Goal: Ask a question

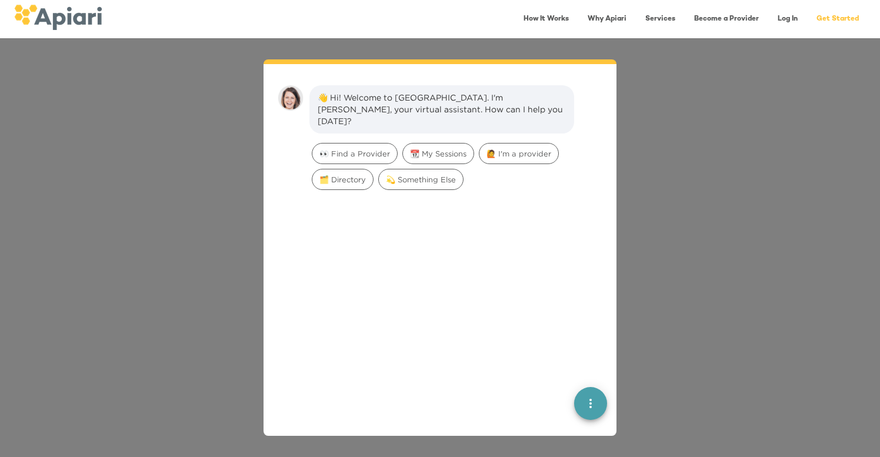
scroll to position [16, 0]
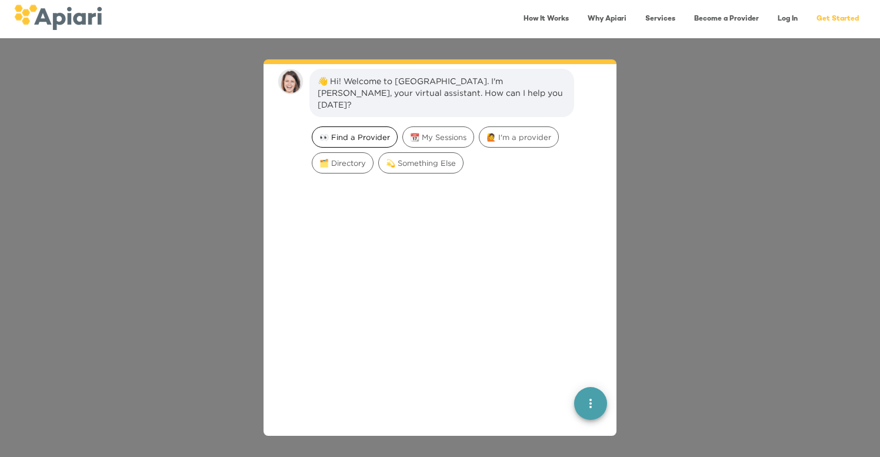
click at [367, 131] on div "👀 Find a Provider" at bounding box center [355, 137] width 86 height 21
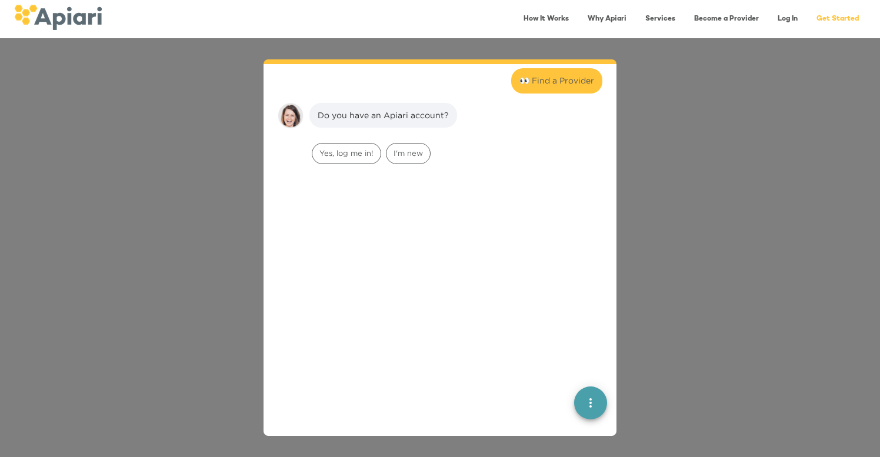
scroll to position [97, 0]
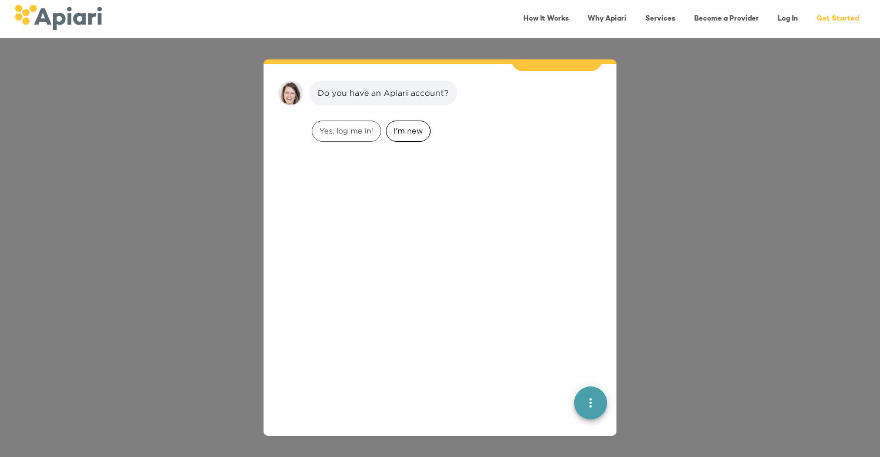
click at [403, 125] on span "I'm new" at bounding box center [409, 130] width 44 height 11
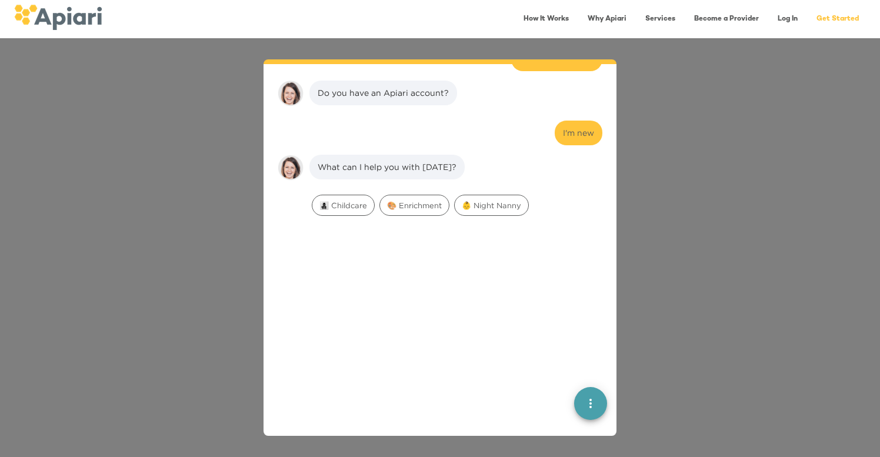
scroll to position [171, 0]
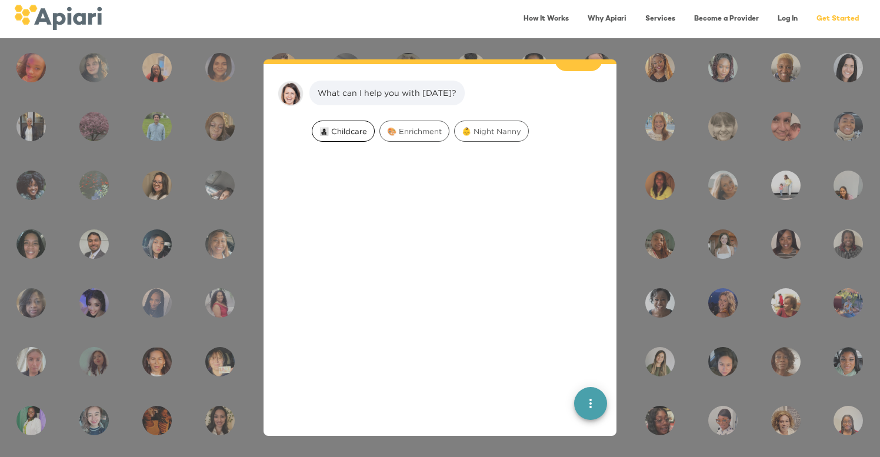
click at [343, 126] on span "👩‍👧‍👦 Childcare" at bounding box center [344, 131] width 62 height 11
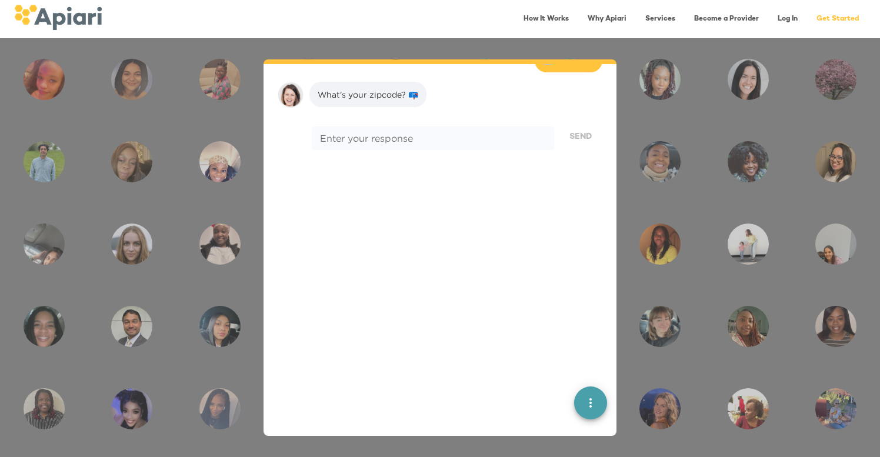
scroll to position [245, 0]
click at [343, 132] on textarea at bounding box center [433, 137] width 226 height 11
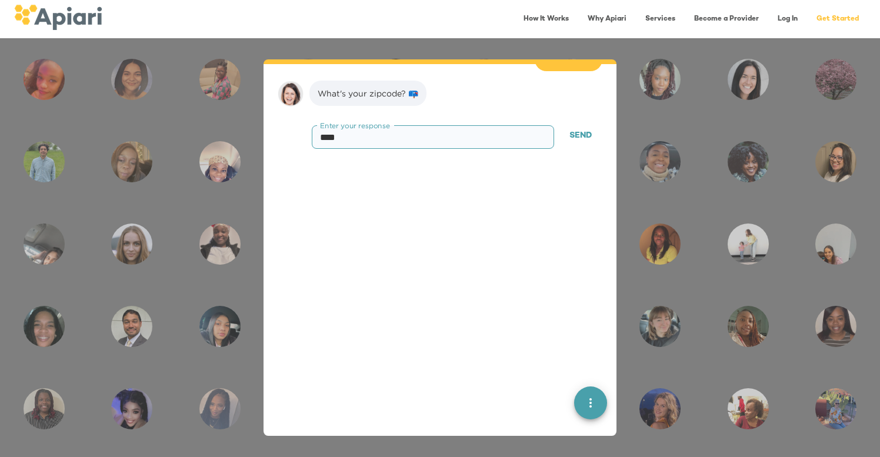
paste textarea "*"
type textarea "*****"
click at [566, 125] on button "Send" at bounding box center [581, 136] width 44 height 22
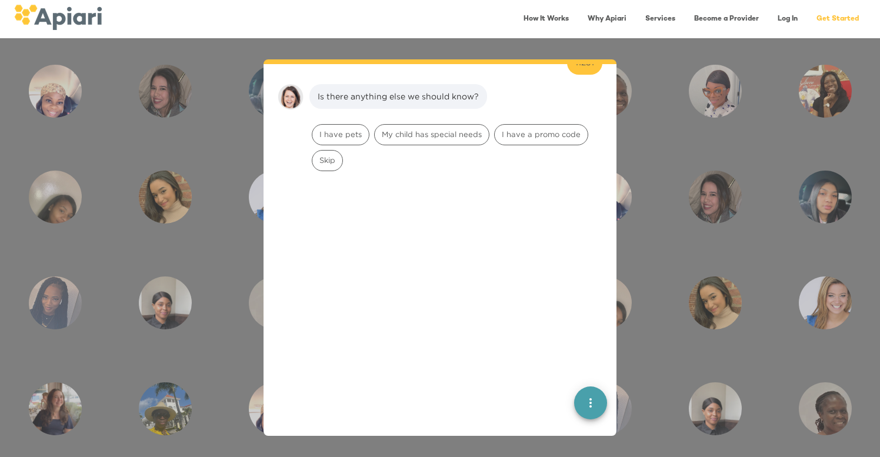
scroll to position [320, 0]
click at [331, 151] on span "Skip" at bounding box center [328, 156] width 30 height 11
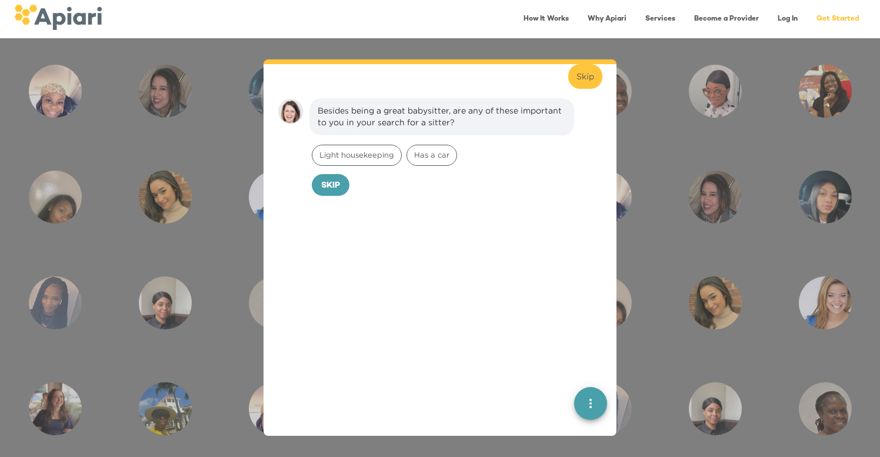
scroll to position [394, 0]
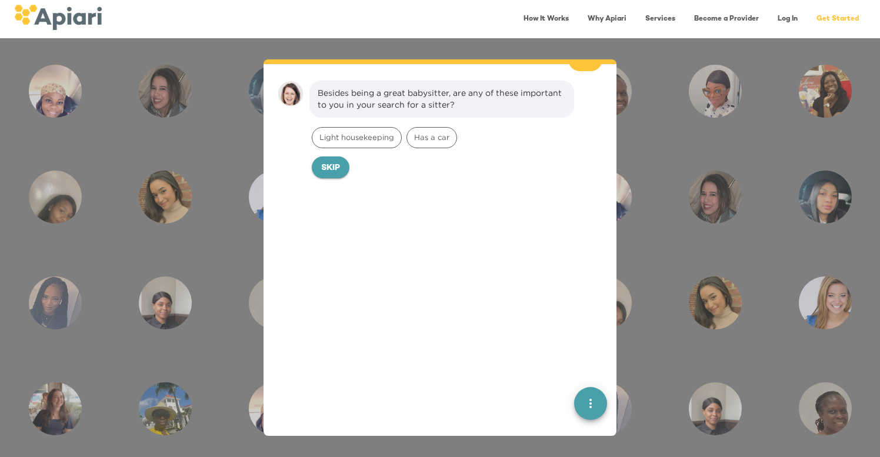
click at [340, 161] on button "Skip" at bounding box center [331, 168] width 38 height 22
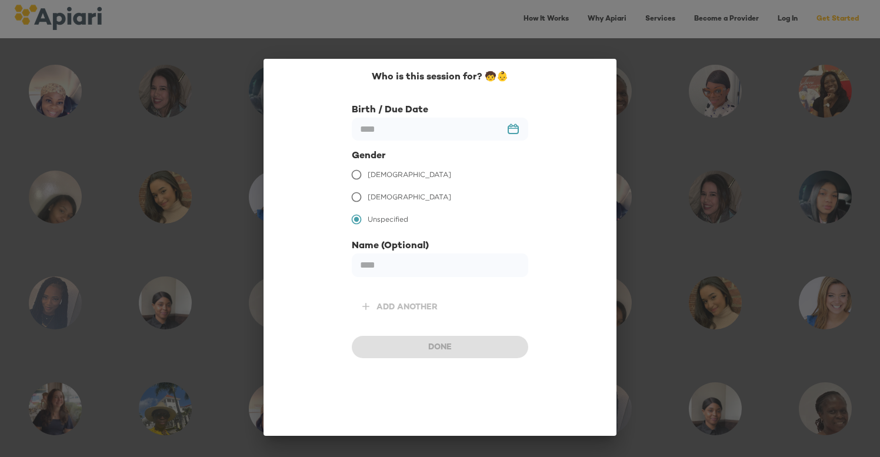
scroll to position [475, 0]
click at [375, 193] on span "[DEMOGRAPHIC_DATA]" at bounding box center [410, 197] width 84 height 11
click at [454, 127] on input "text" at bounding box center [440, 129] width 177 height 23
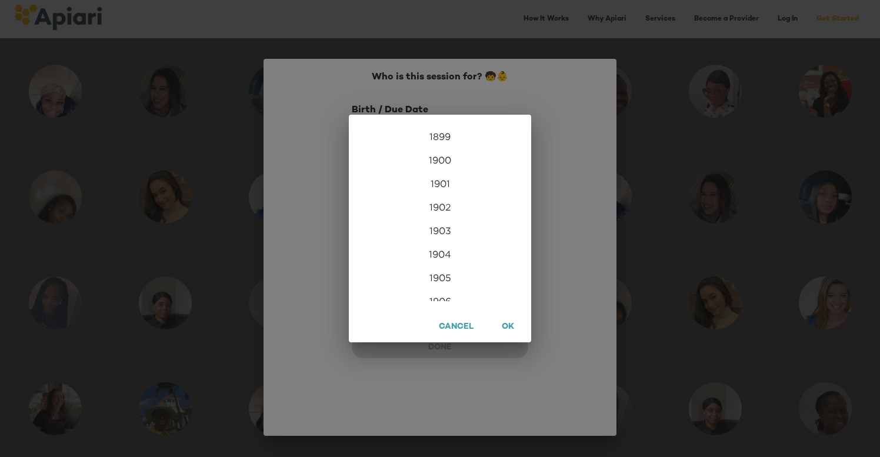
scroll to position [2849, 0]
click at [447, 188] on div "2022" at bounding box center [440, 184] width 182 height 24
click at [375, 236] on div "[DATE]" at bounding box center [379, 235] width 61 height 44
type input "*********"
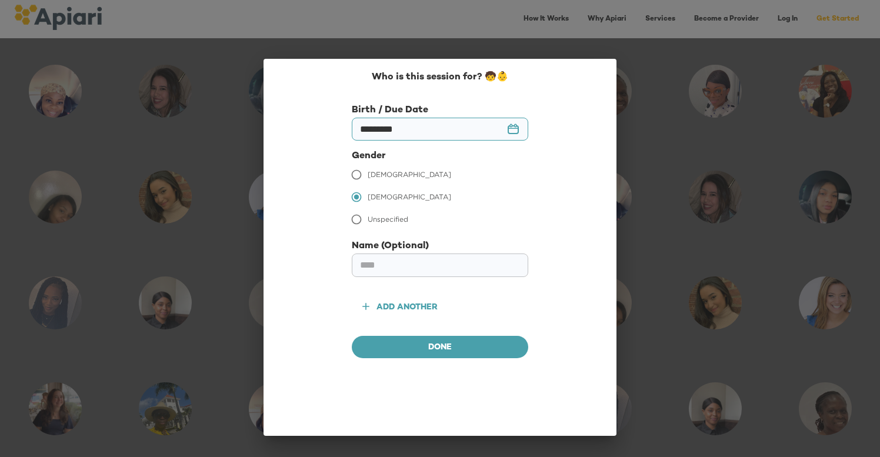
click at [416, 262] on input "text" at bounding box center [440, 266] width 177 height 24
type input "****"
click at [424, 340] on button "Done" at bounding box center [440, 347] width 177 height 22
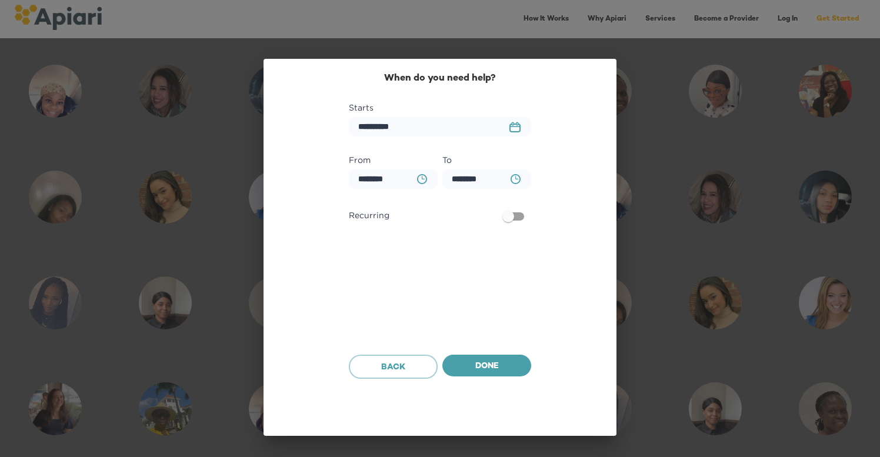
scroll to position [549, 0]
click at [513, 131] on icon "23979DC4-A7E4-489C-88E7-37869341D308 Created with sketchtool." at bounding box center [515, 127] width 11 height 11
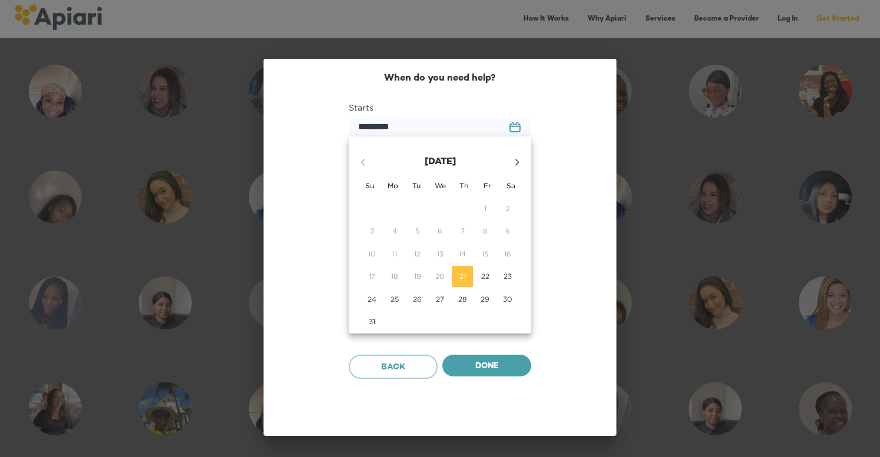
click at [483, 278] on p "22" at bounding box center [485, 276] width 8 height 10
type input "**********"
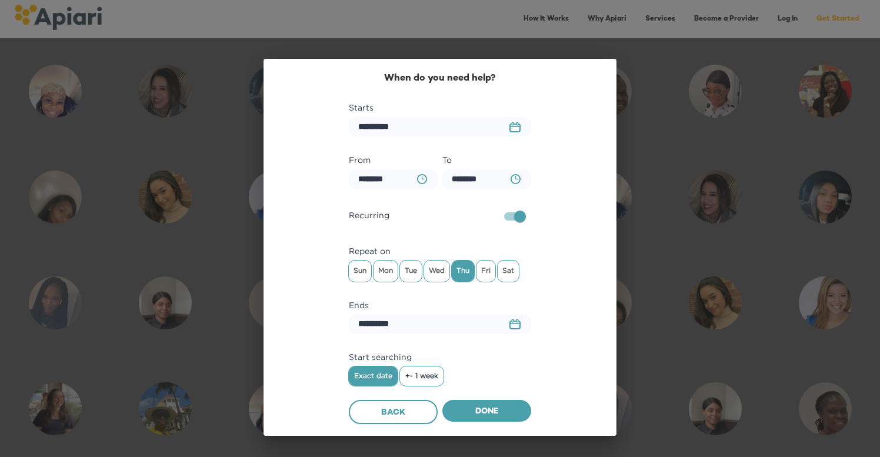
click at [421, 410] on span "Back" at bounding box center [393, 413] width 69 height 15
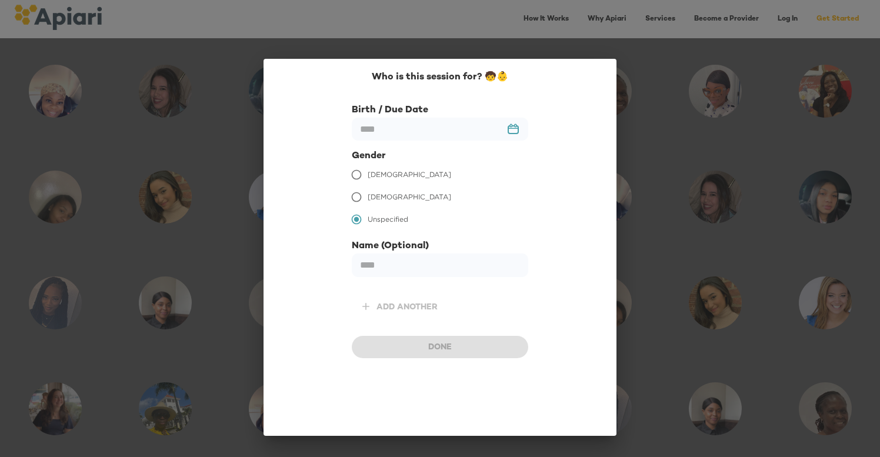
scroll to position [475, 0]
click at [678, 109] on div "Who is this session for? 🧒👶 Birth / Due Date ​ 23979DC4-A7E4-489C-88E7-37869341…" at bounding box center [440, 228] width 880 height 457
click at [437, 346] on div "Done" at bounding box center [440, 337] width 177 height 41
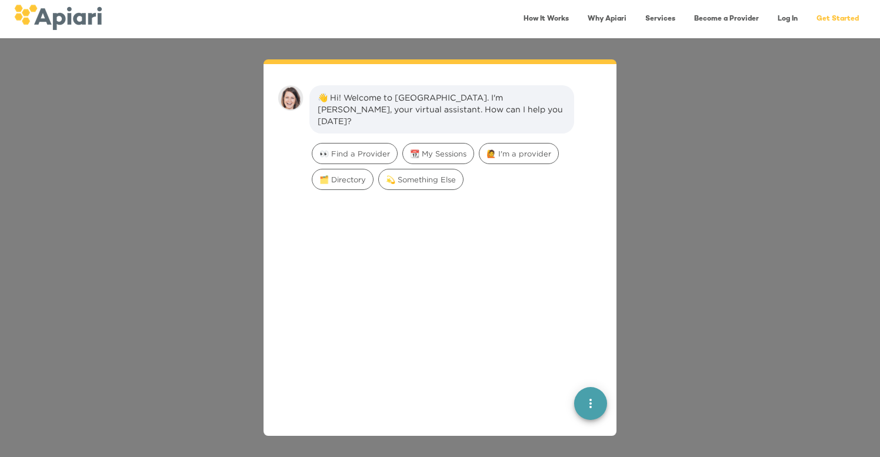
scroll to position [16, 0]
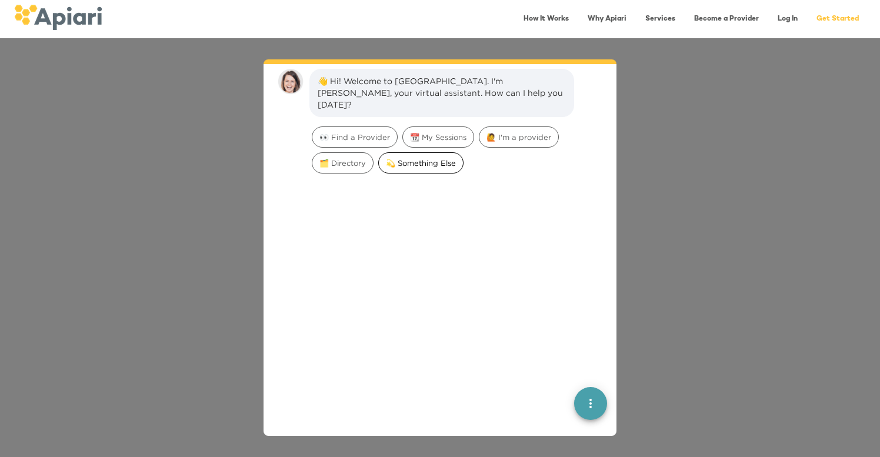
click at [411, 157] on div "💫 Something Else" at bounding box center [420, 162] width 85 height 21
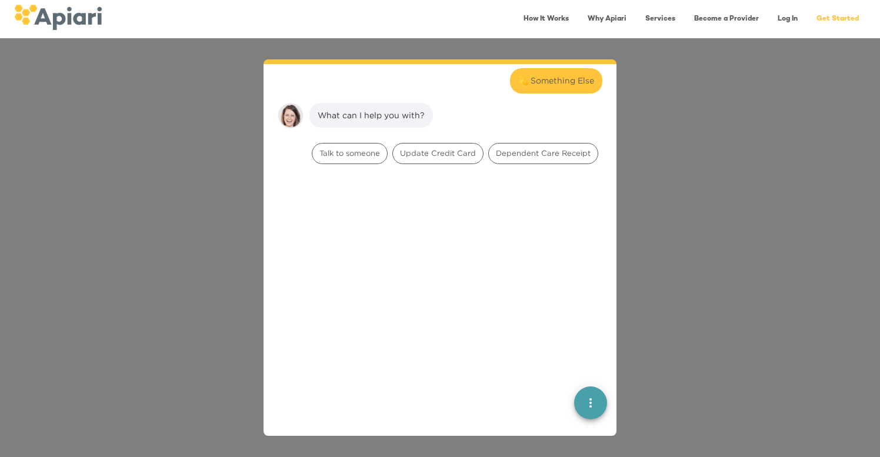
scroll to position [97, 0]
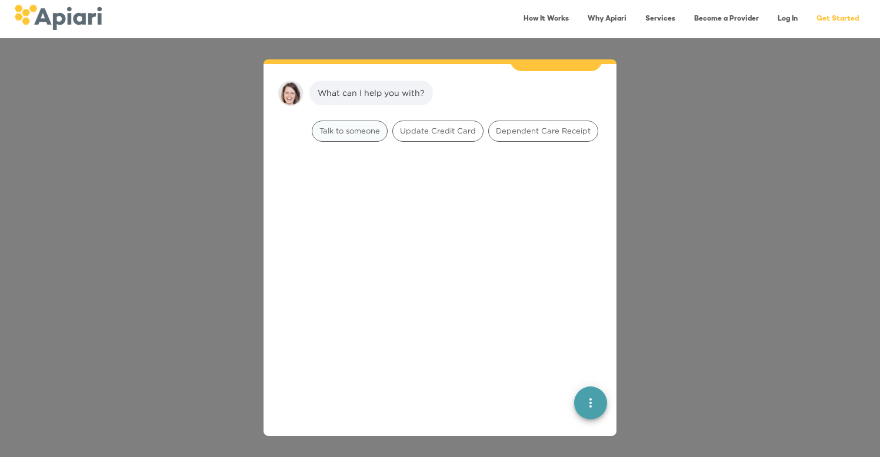
click at [370, 125] on span "Talk to someone" at bounding box center [350, 130] width 75 height 11
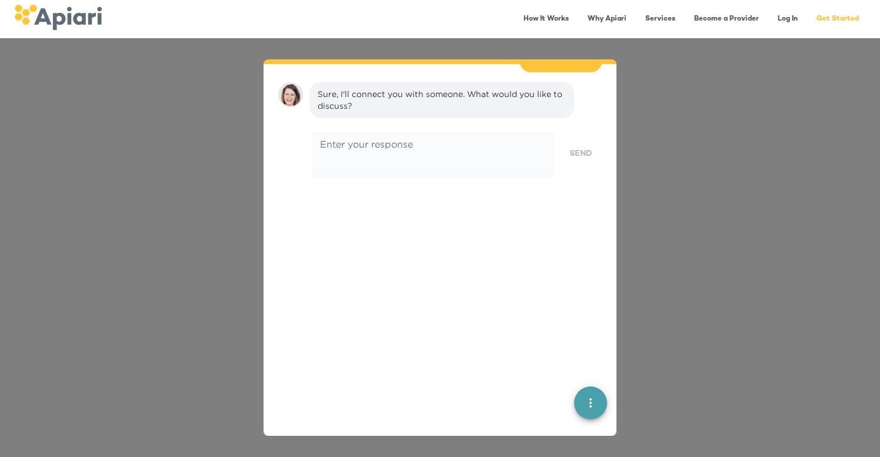
scroll to position [171, 0]
click at [390, 141] on textarea at bounding box center [433, 155] width 226 height 34
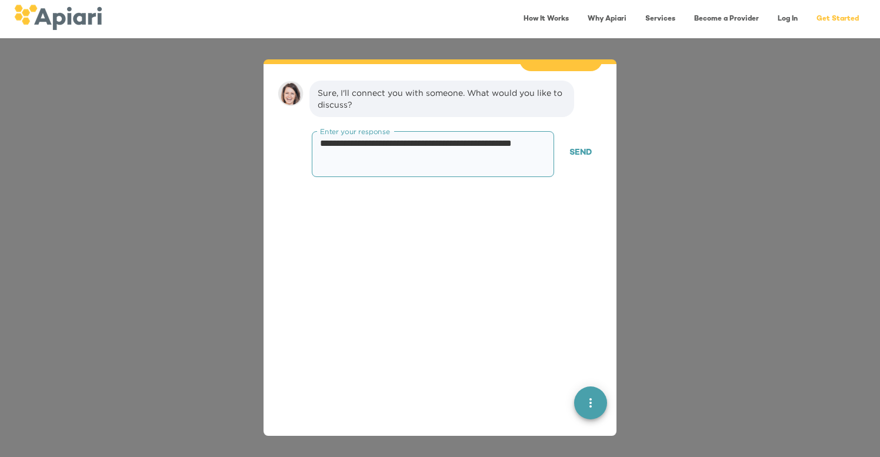
type textarea "**********"
click at [576, 414] on div at bounding box center [440, 403] width 334 height 344
click at [585, 146] on span "Send" at bounding box center [581, 153] width 22 height 15
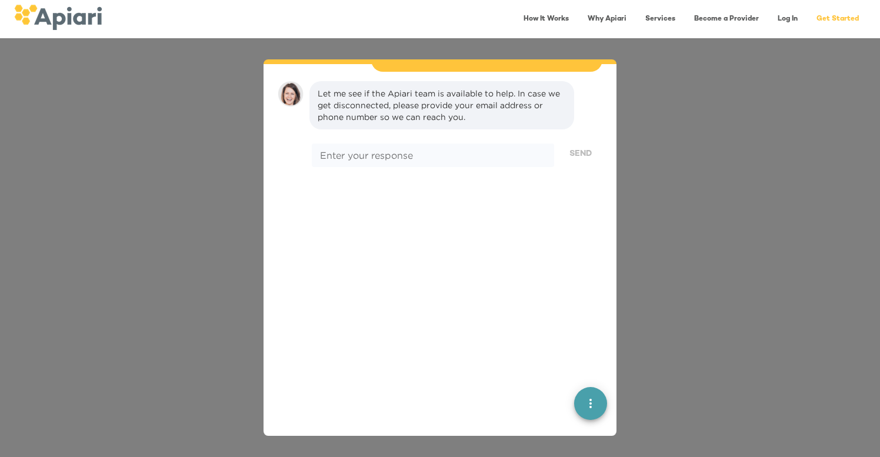
scroll to position [252, 0]
click at [457, 149] on textarea at bounding box center [433, 154] width 226 height 11
type textarea "**********"
click at [577, 147] on span "Send" at bounding box center [581, 154] width 22 height 15
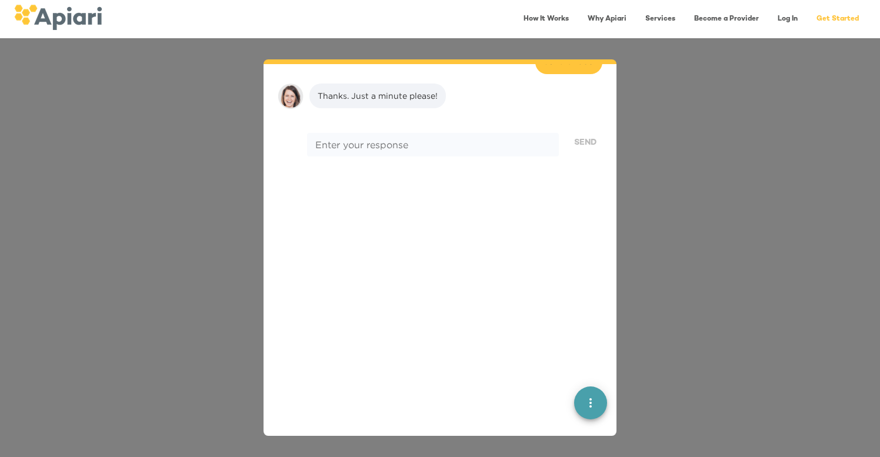
scroll to position [344, 0]
click at [411, 136] on div "* Enter your response" at bounding box center [433, 142] width 252 height 24
click at [417, 203] on div at bounding box center [440, 375] width 334 height 344
click at [501, 139] on div "* Enter your response" at bounding box center [433, 142] width 252 height 24
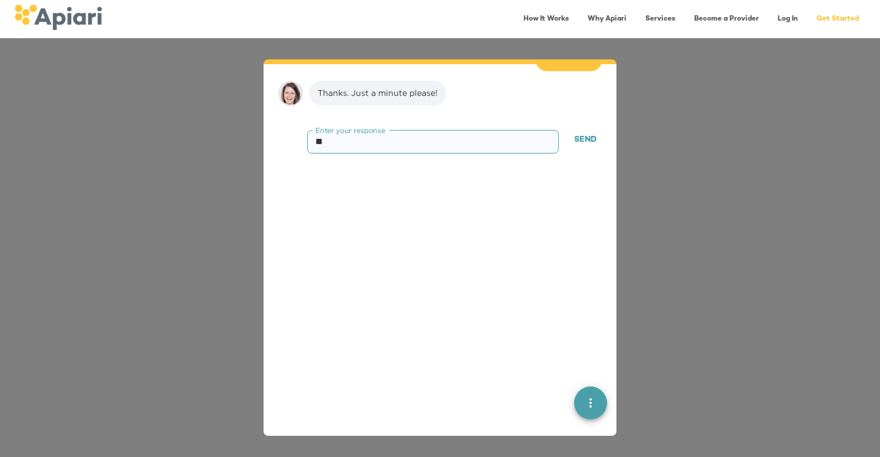
type textarea "**"
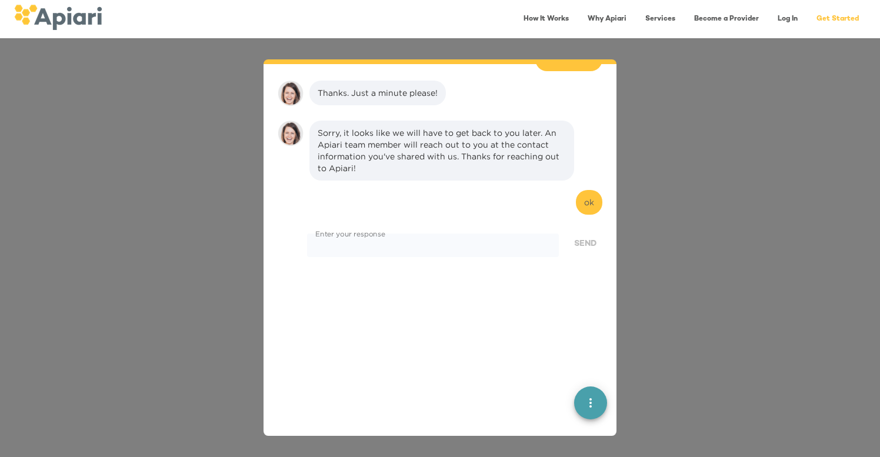
click at [81, 24] on img at bounding box center [58, 17] width 88 height 25
